Goal: Check status

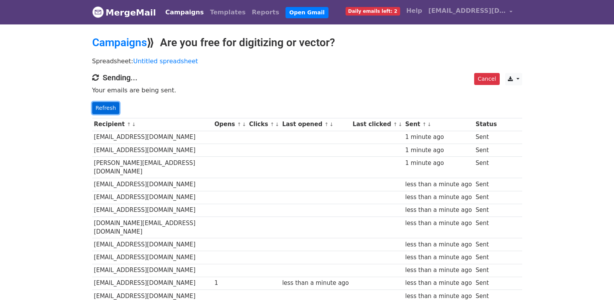
click at [97, 107] on link "Refresh" at bounding box center [106, 108] width 28 height 12
